Goal: Navigation & Orientation: Find specific page/section

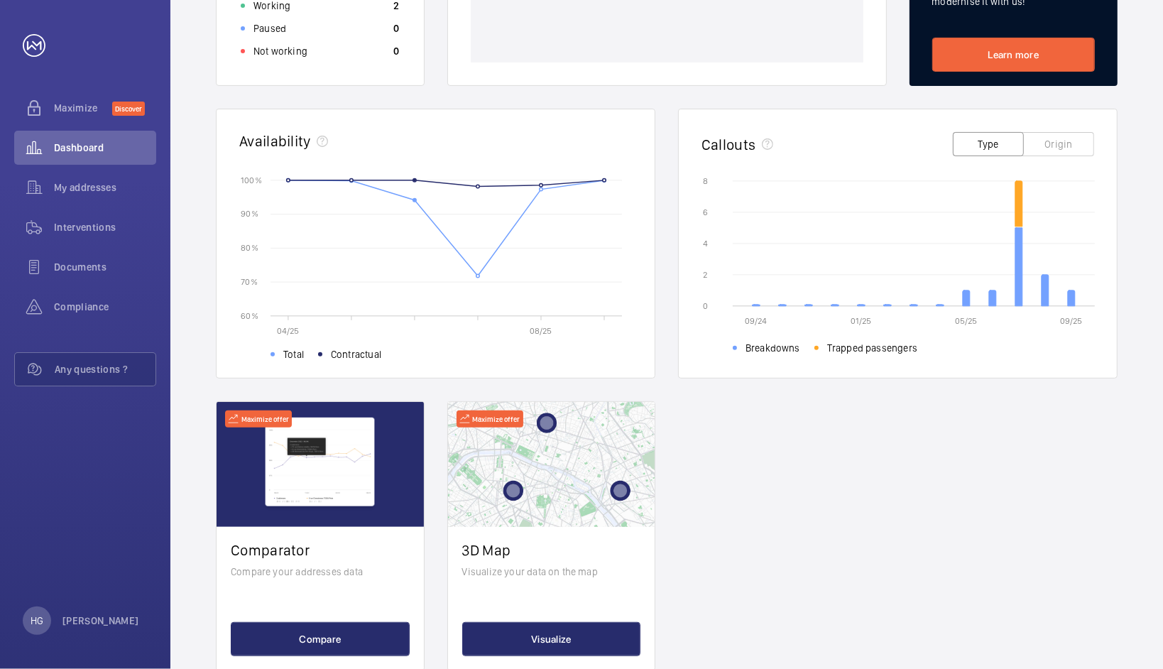
scroll to position [355, 0]
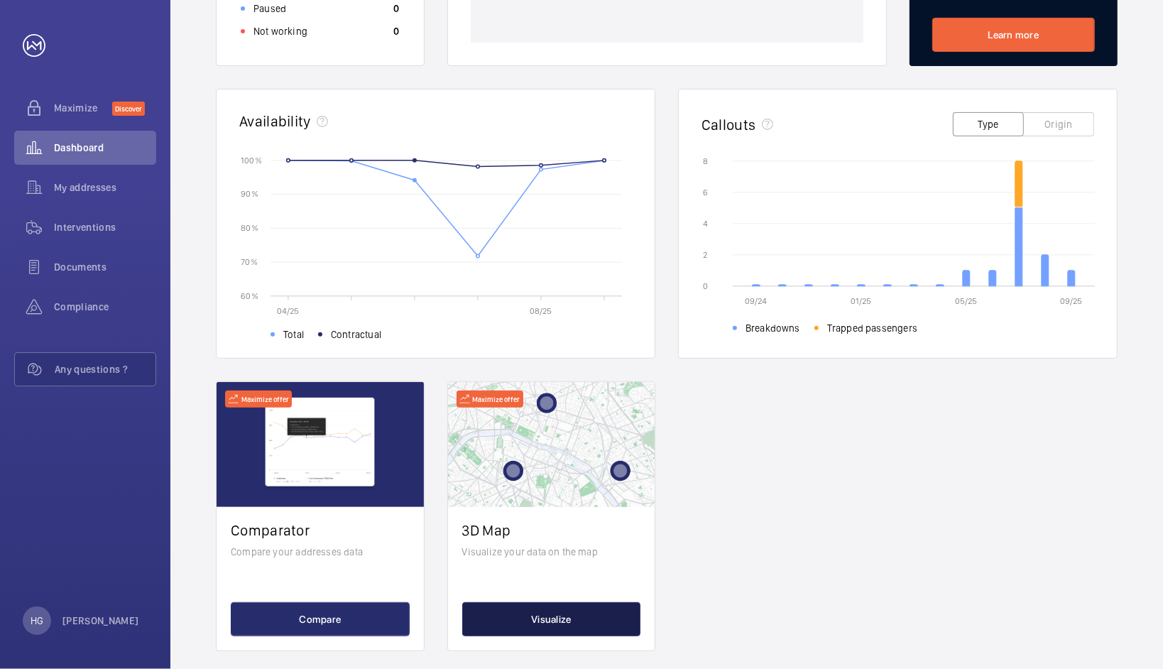
click at [537, 617] on button "Visualize" at bounding box center [551, 619] width 179 height 34
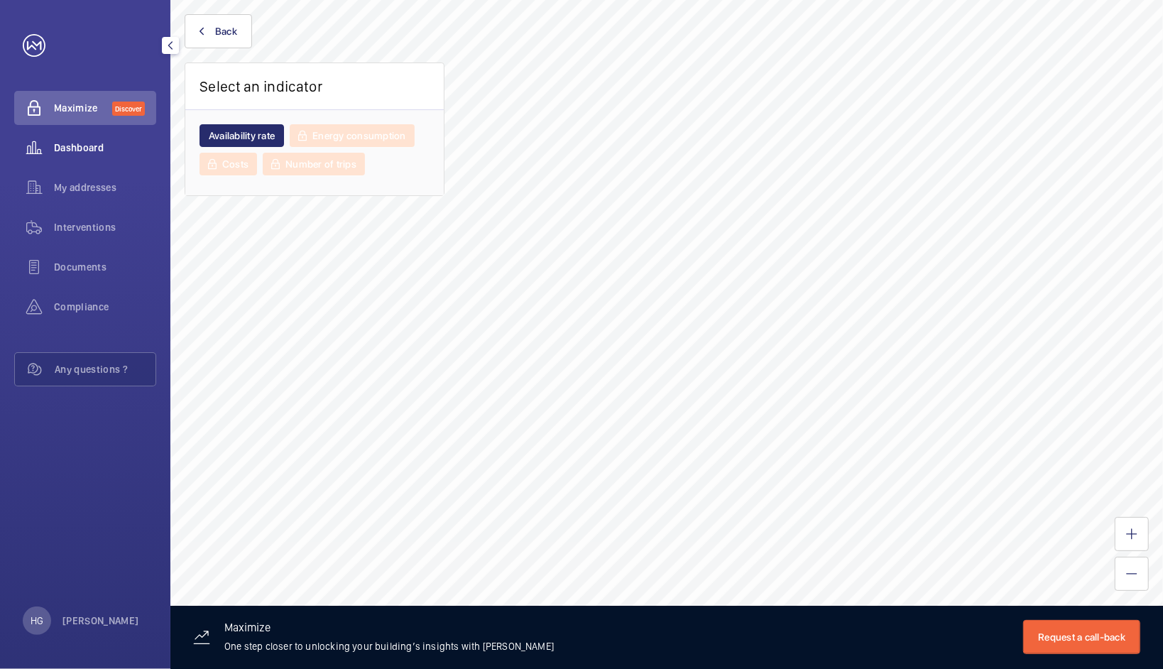
click at [97, 151] on span "Dashboard" at bounding box center [105, 148] width 102 height 14
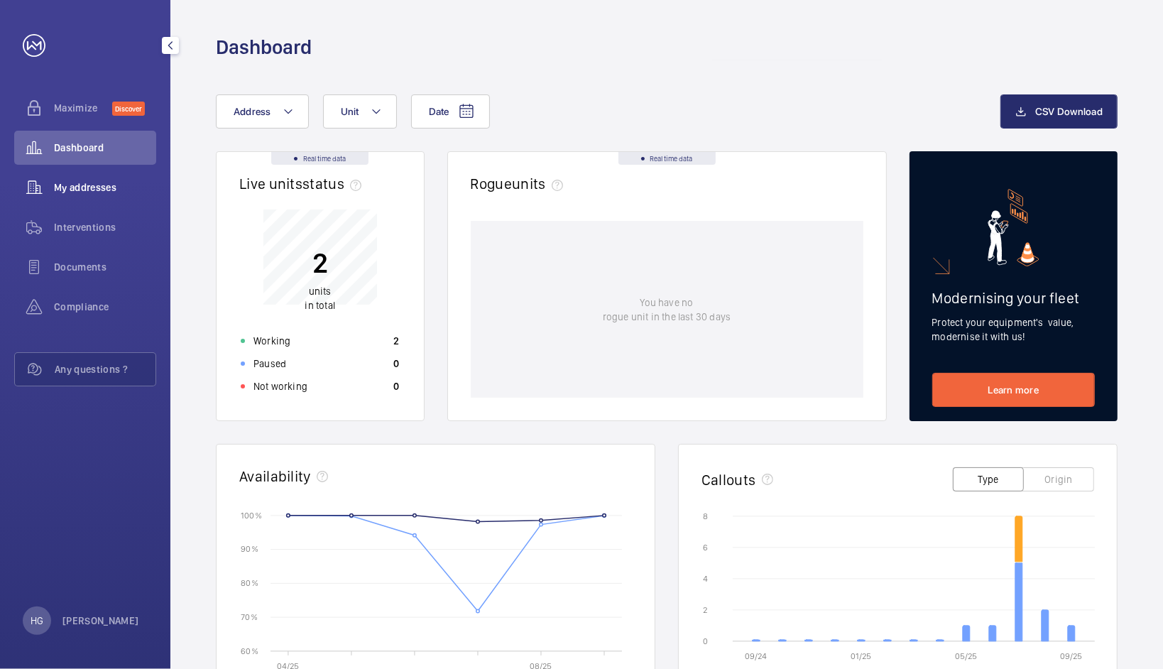
click at [95, 190] on span "My addresses" at bounding box center [105, 187] width 102 height 14
